Goal: Transaction & Acquisition: Obtain resource

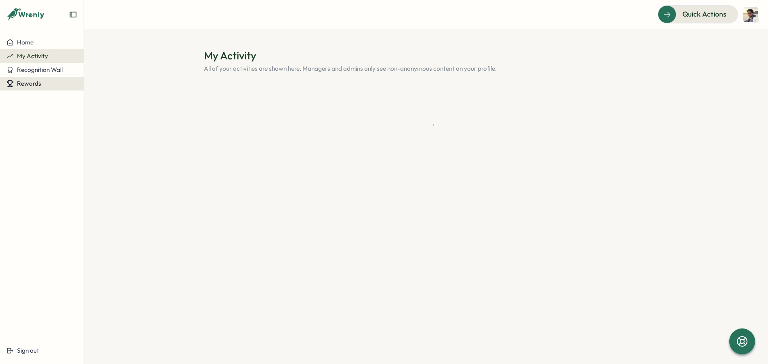
click at [54, 85] on div "Rewards" at bounding box center [41, 83] width 71 height 7
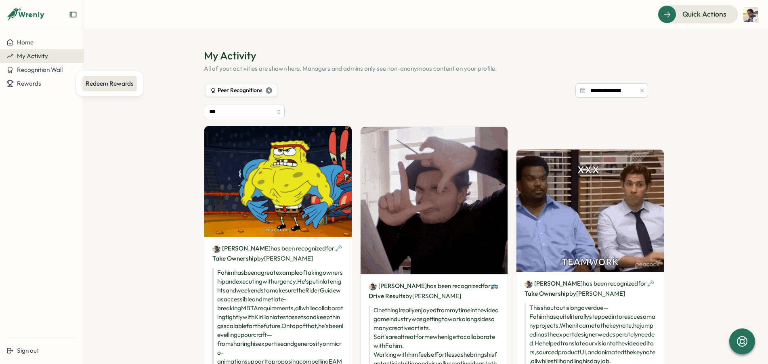
click at [97, 88] on div "Redeem Rewards" at bounding box center [109, 83] width 55 height 15
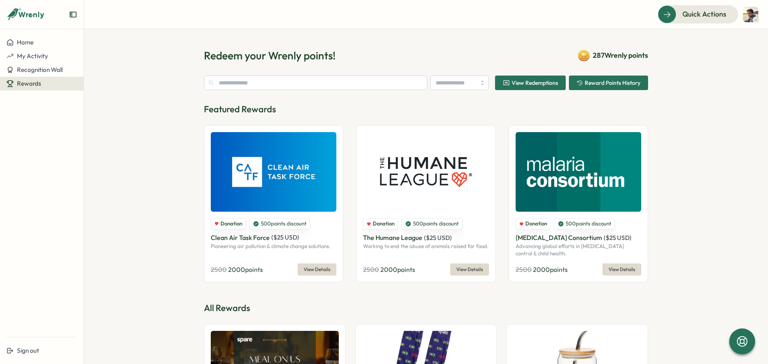
type input "******"
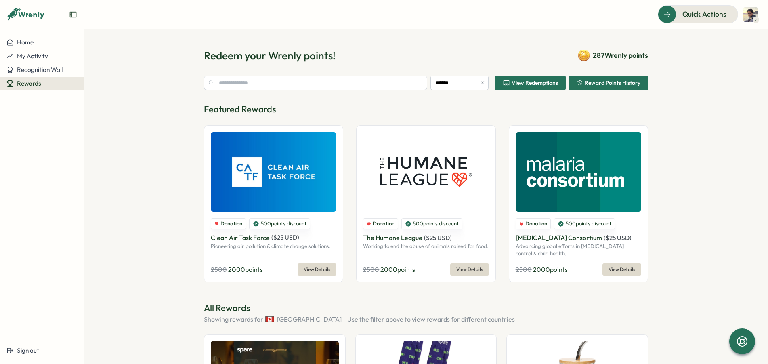
click at [522, 86] on span "View Redemptions" at bounding box center [535, 83] width 46 height 6
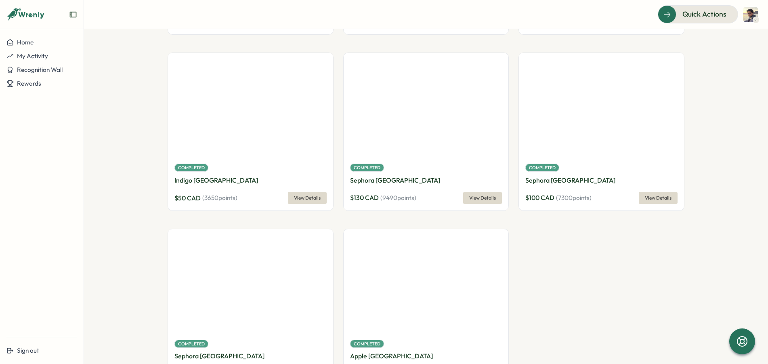
scroll to position [229, 0]
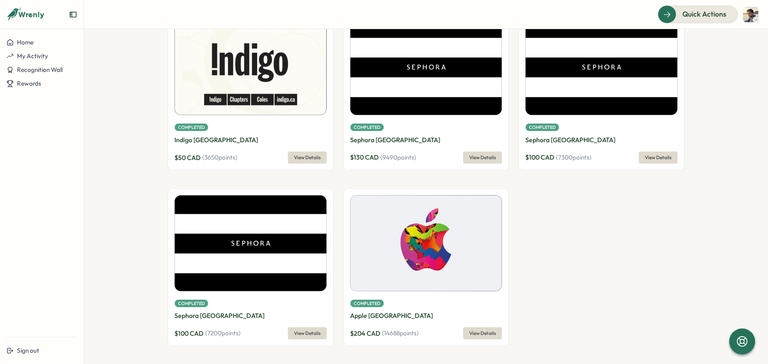
click at [411, 276] on img at bounding box center [426, 243] width 152 height 96
click at [478, 335] on span "View Details" at bounding box center [482, 333] width 27 height 11
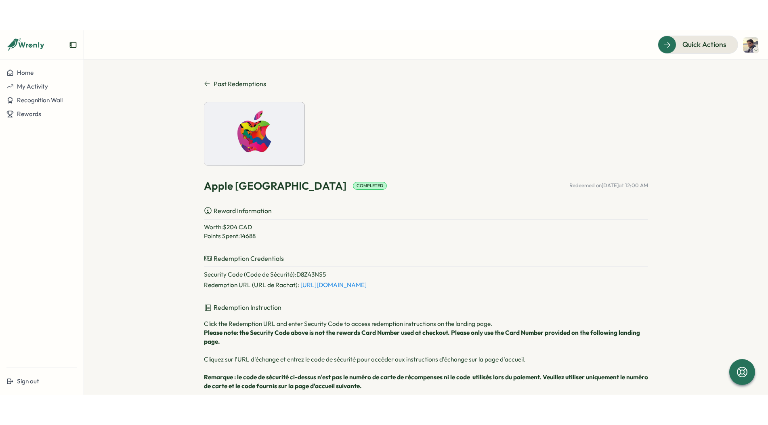
scroll to position [40, 0]
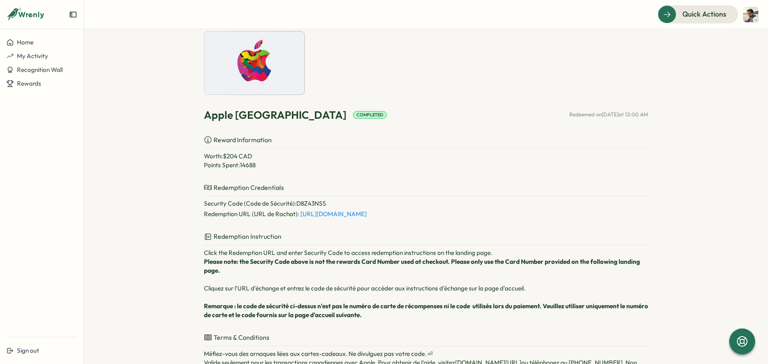
click at [357, 217] on link "[URL][DOMAIN_NAME]" at bounding box center [334, 214] width 66 height 8
